Goal: Navigation & Orientation: Go to known website

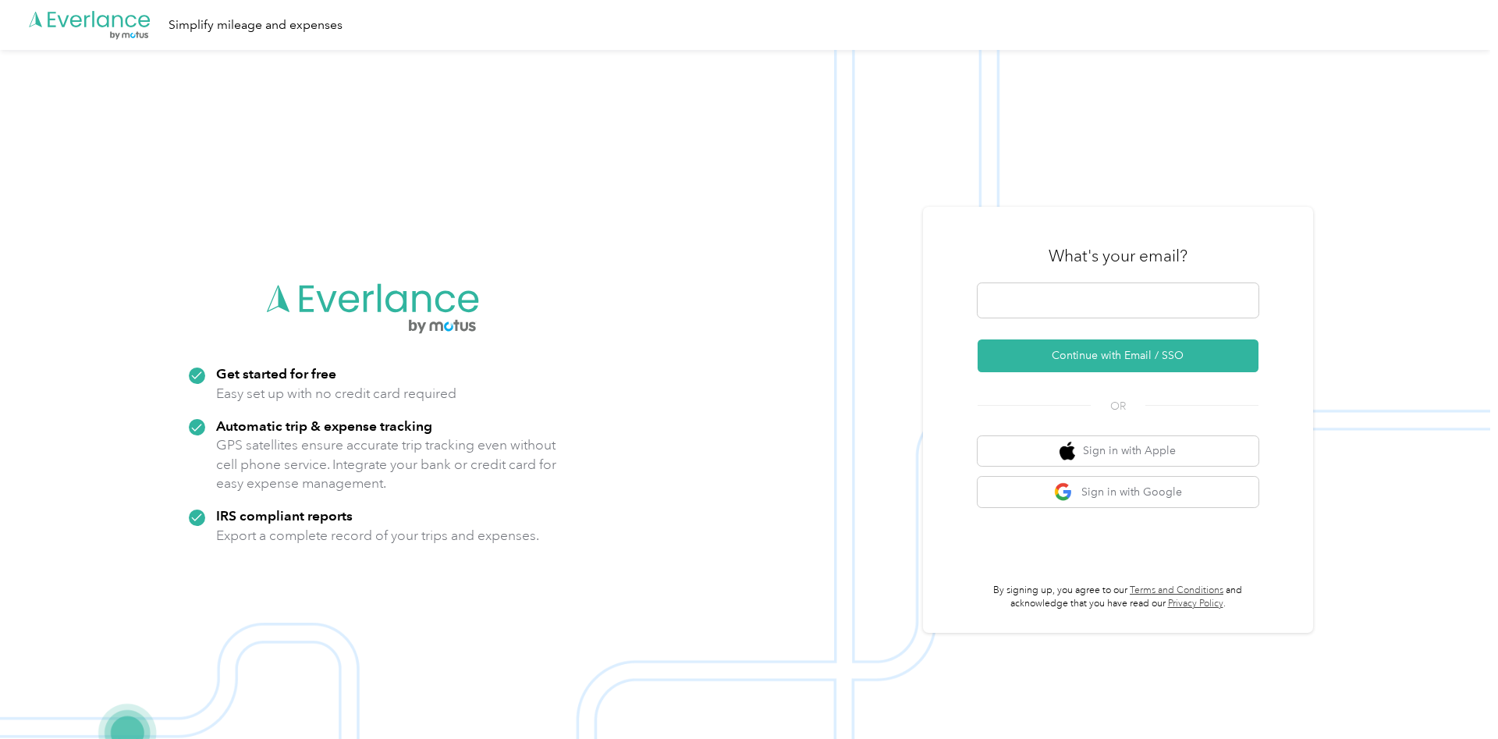
click at [1038, 368] on button "Continue with Email / SSO" at bounding box center [1117, 355] width 281 height 33
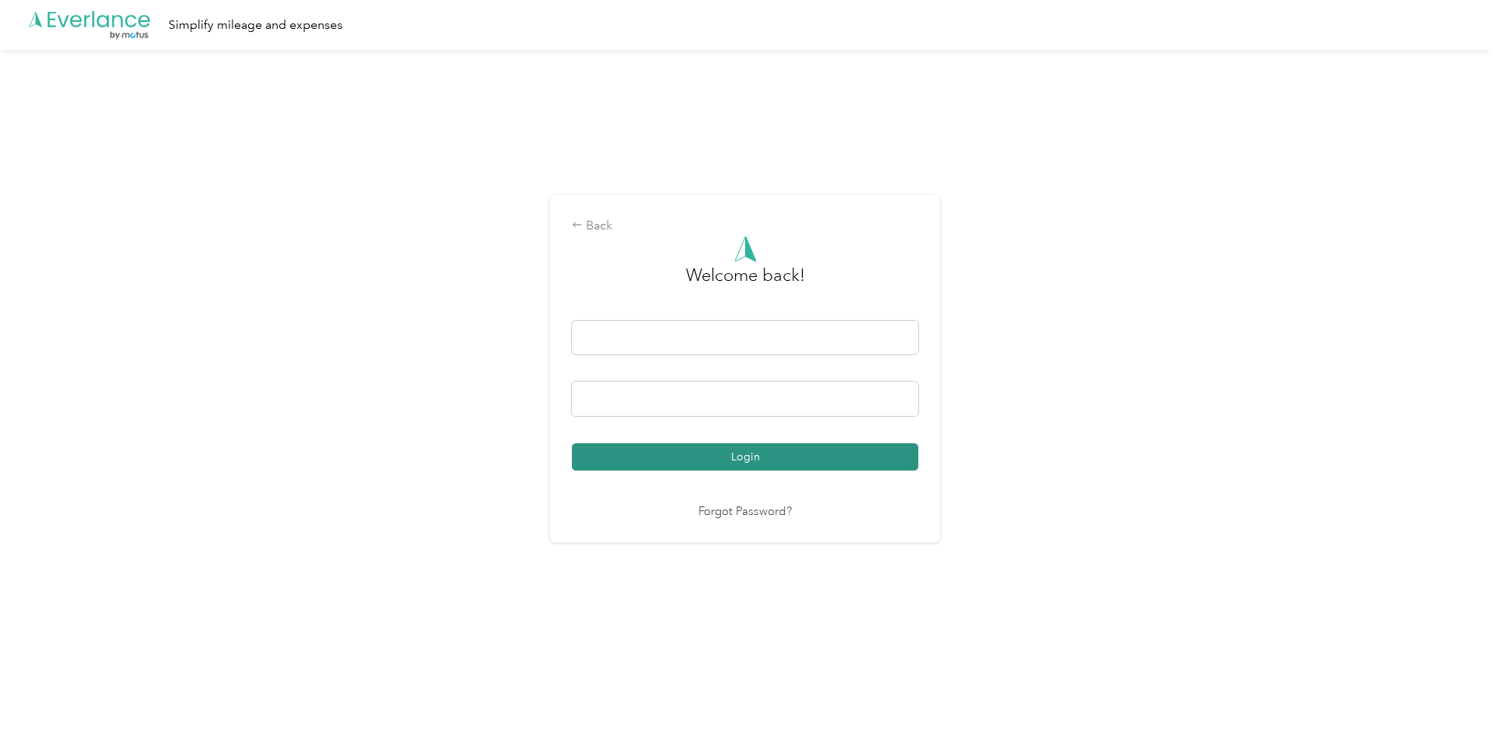
click at [807, 454] on button "Login" at bounding box center [745, 456] width 346 height 27
